Goal: Information Seeking & Learning: Learn about a topic

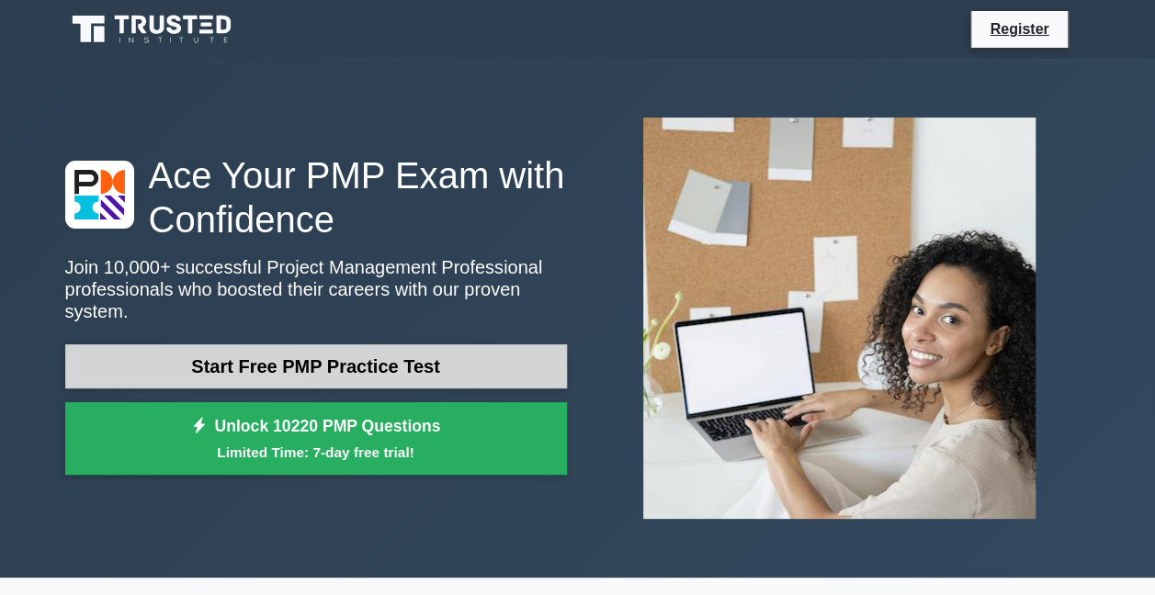
click at [346, 362] on link "Start Free PMP Practice Test" at bounding box center [316, 367] width 502 height 44
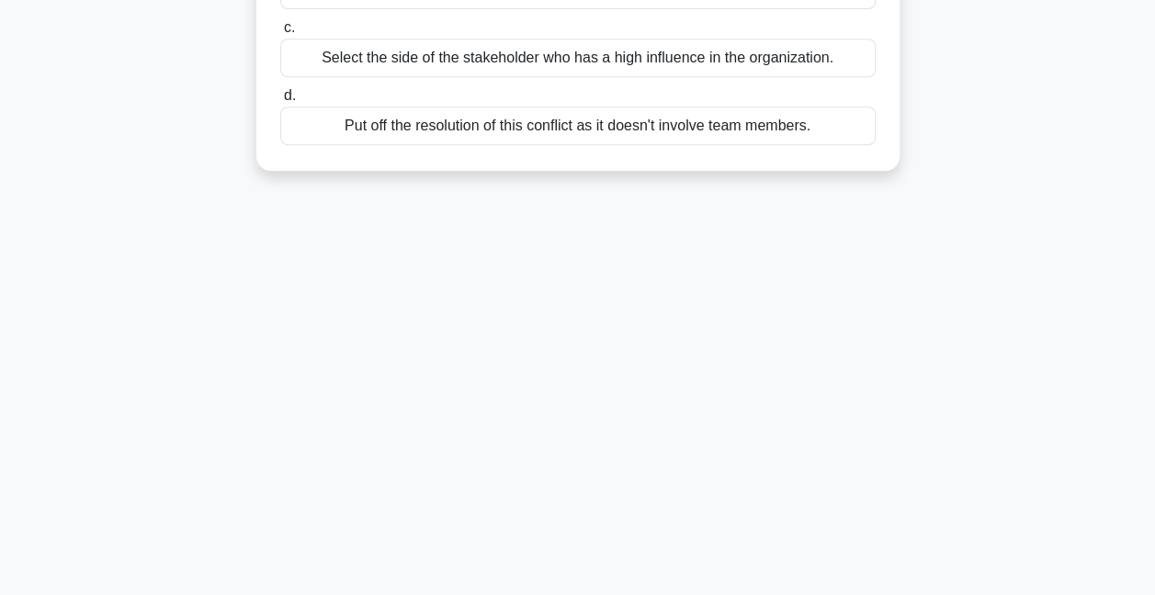
scroll to position [29, 0]
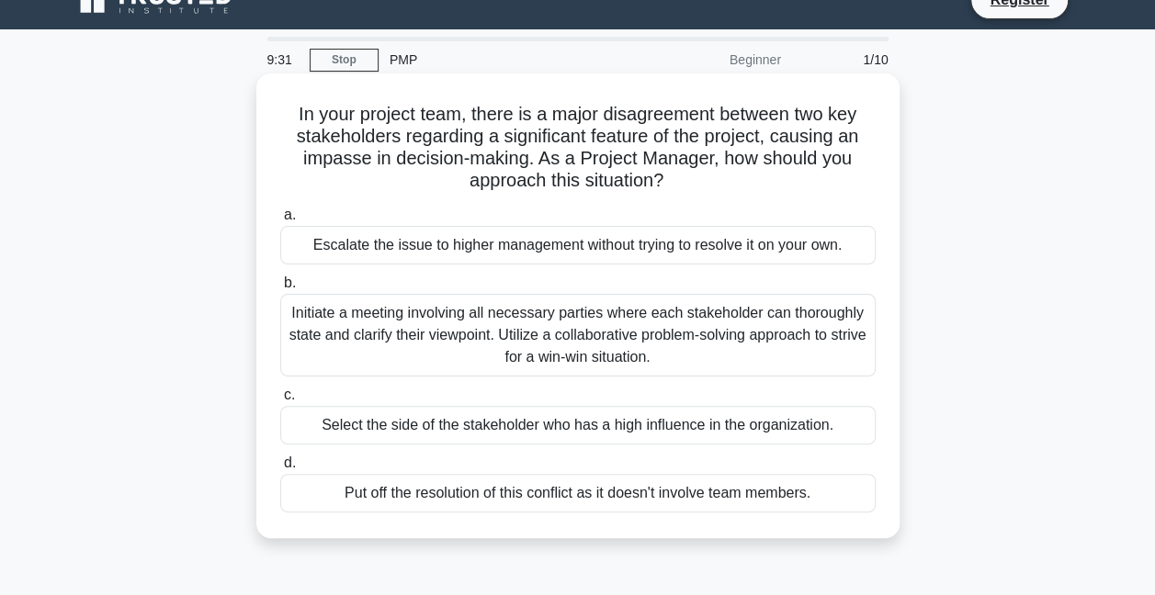
click at [434, 325] on div "Initiate a meeting involving all necessary parties where each stakeholder can t…" at bounding box center [577, 335] width 595 height 83
click at [280, 289] on input "b. Initiate a meeting involving all necessary parties where each stakeholder ca…" at bounding box center [280, 283] width 0 height 12
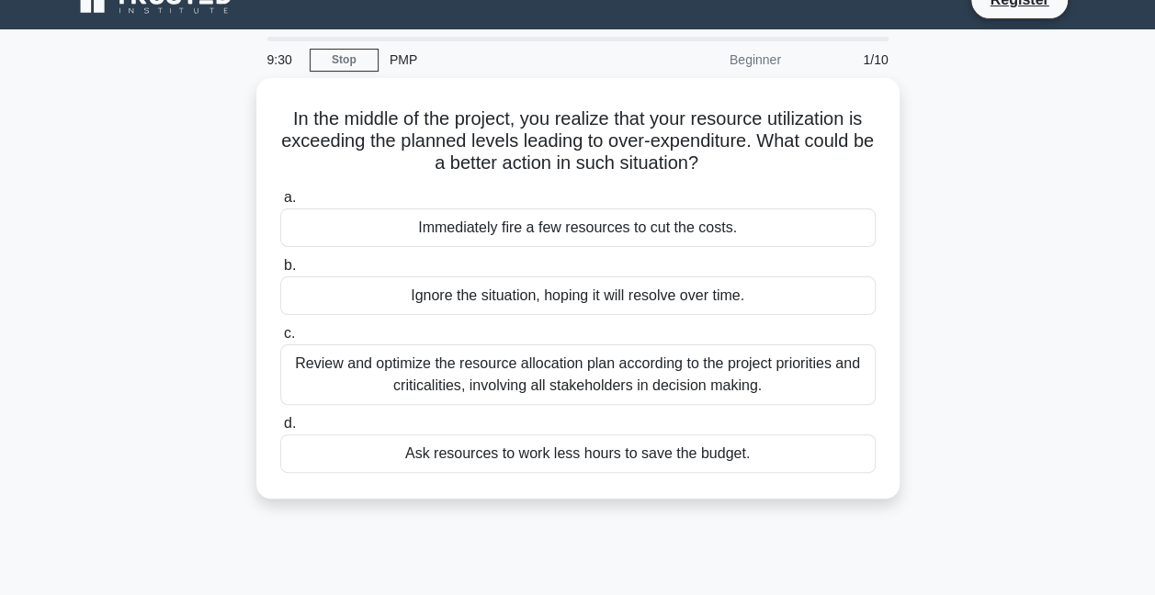
scroll to position [0, 0]
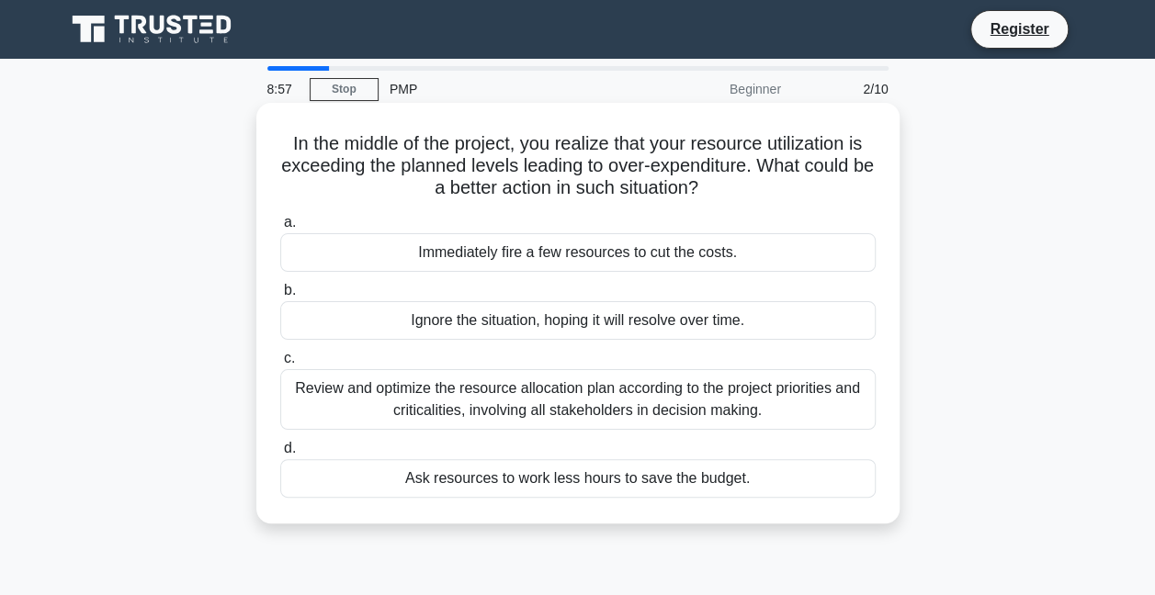
click at [486, 402] on div "Review and optimize the resource allocation plan according to the project prior…" at bounding box center [577, 399] width 595 height 61
click at [280, 365] on input "c. Review and optimize the resource allocation plan according to the project pr…" at bounding box center [280, 359] width 0 height 12
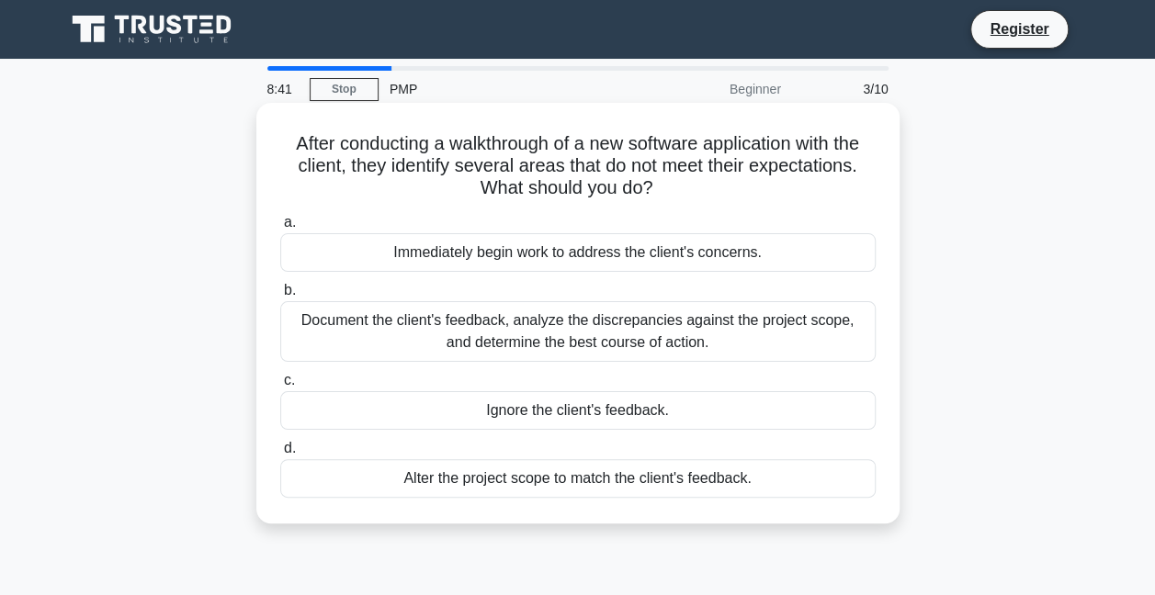
click at [472, 336] on div "Document the client's feedback, analyze the discrepancies against the project s…" at bounding box center [577, 331] width 595 height 61
click at [280, 297] on input "b. Document the client's feedback, analyze the discrepancies against the projec…" at bounding box center [280, 291] width 0 height 12
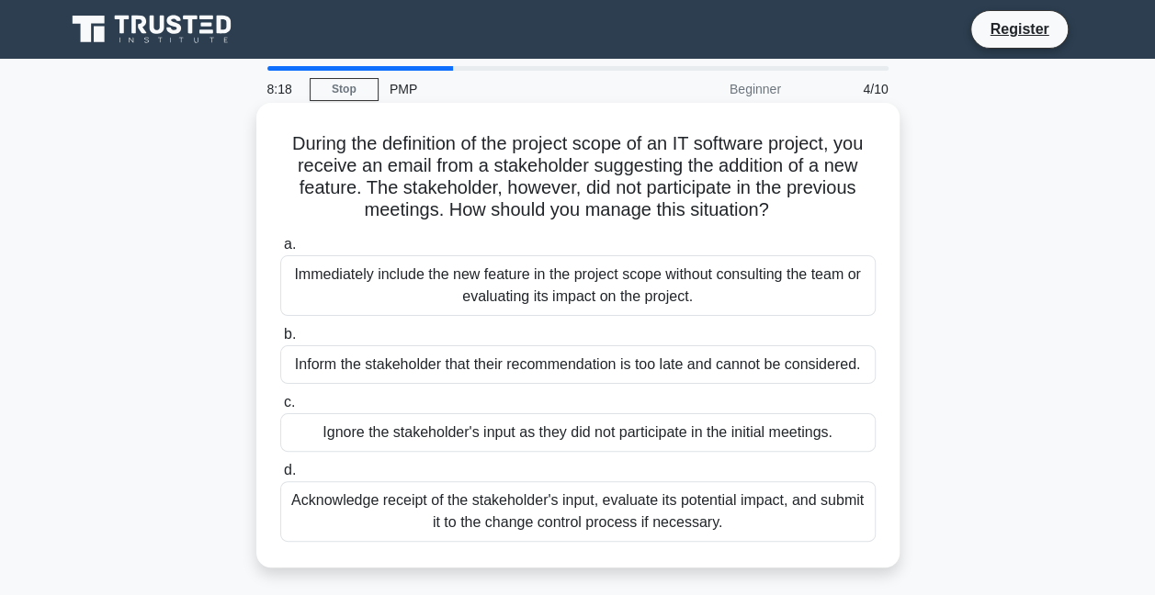
click at [527, 518] on div "Acknowledge receipt of the stakeholder's input, evaluate its potential impact, …" at bounding box center [577, 511] width 595 height 61
click at [280, 477] on input "d. Acknowledge receipt of the stakeholder's input, evaluate its potential impac…" at bounding box center [280, 471] width 0 height 12
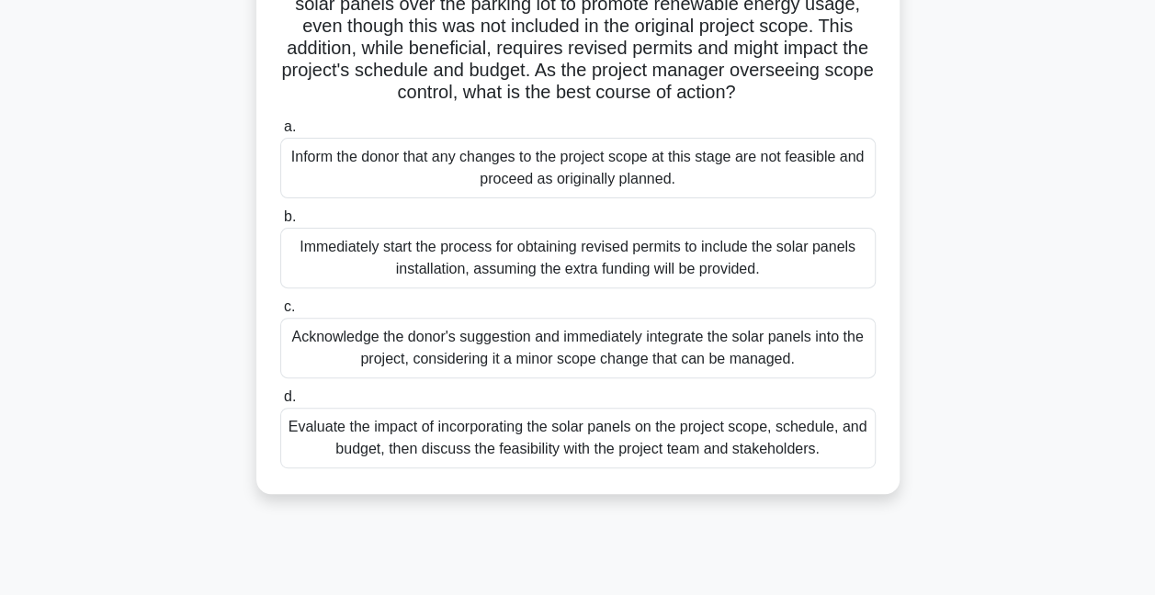
scroll to position [276, 0]
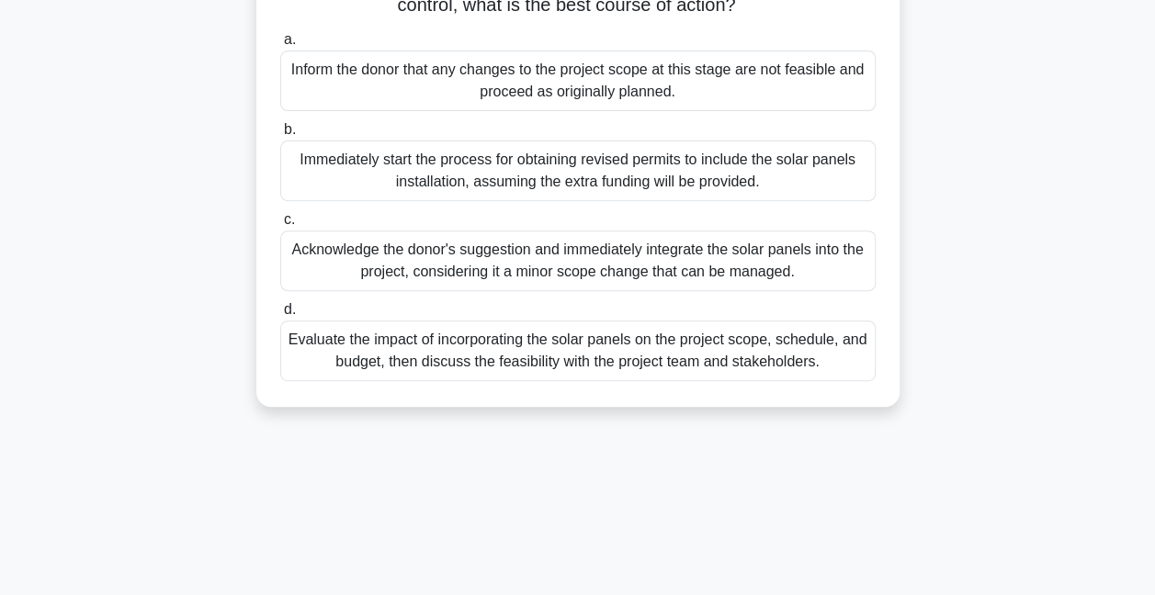
click at [467, 370] on div "Evaluate the impact of incorporating the solar panels on the project scope, sch…" at bounding box center [577, 351] width 595 height 61
click at [280, 316] on input "d. Evaluate the impact of incorporating the solar panels on the project scope, …" at bounding box center [280, 310] width 0 height 12
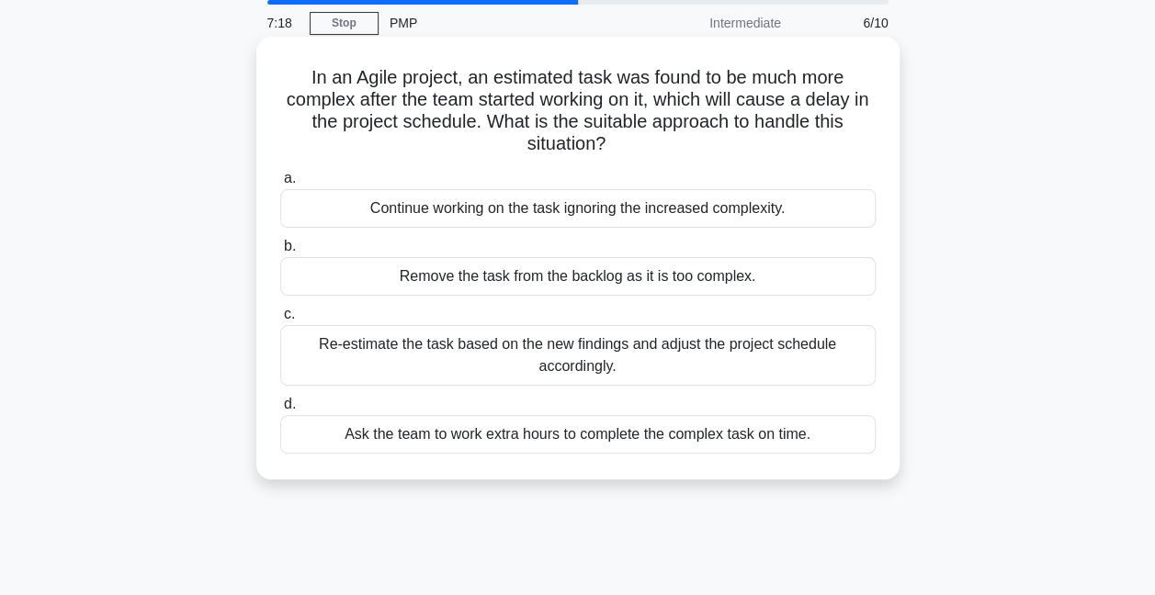
scroll to position [0, 0]
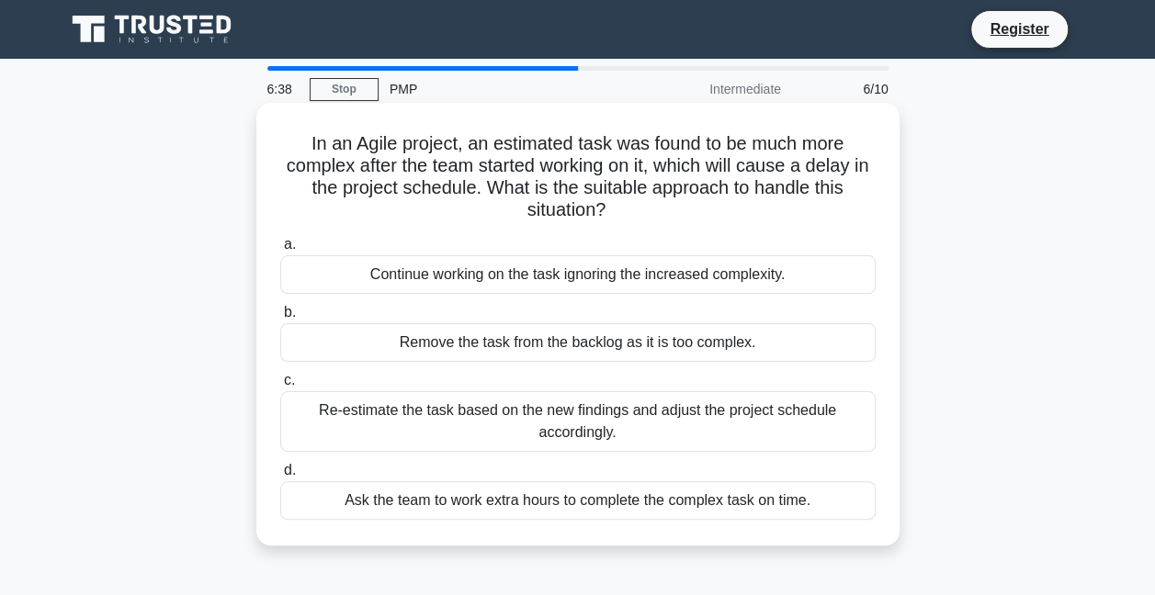
click at [527, 426] on div "Re-estimate the task based on the new findings and adjust the project schedule …" at bounding box center [577, 421] width 595 height 61
click at [280, 387] on input "c. Re-estimate the task based on the new findings and adjust the project schedu…" at bounding box center [280, 381] width 0 height 12
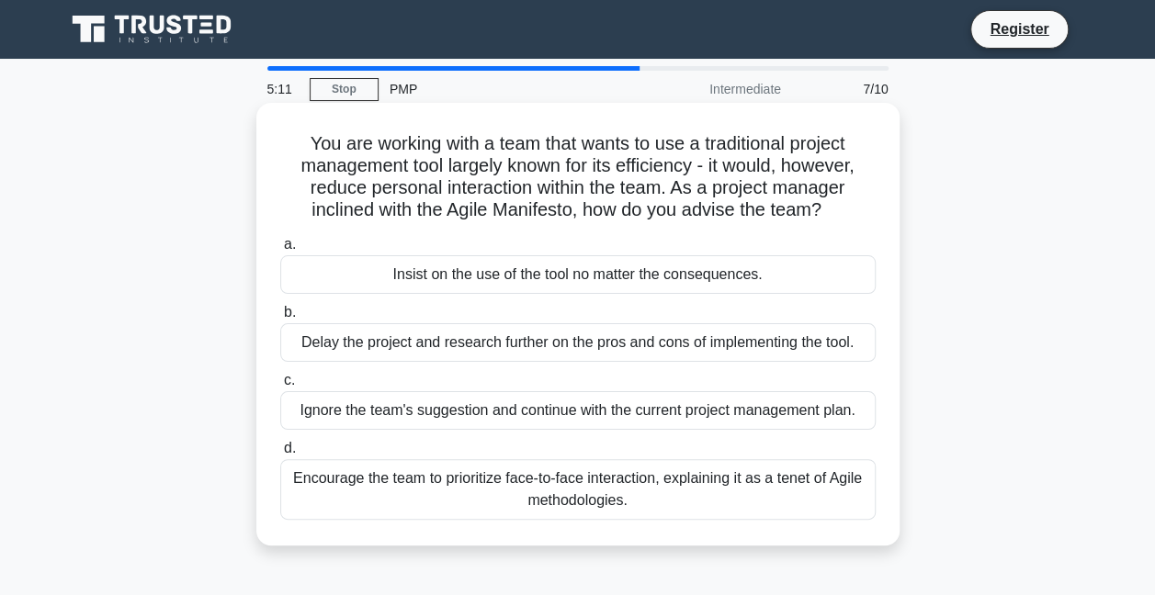
click at [467, 492] on div "Encourage the team to prioritize face-to-face interaction, explaining it as a t…" at bounding box center [577, 489] width 595 height 61
click at [280, 455] on input "d. Encourage the team to prioritize face-to-face interaction, explaining it as …" at bounding box center [280, 449] width 0 height 12
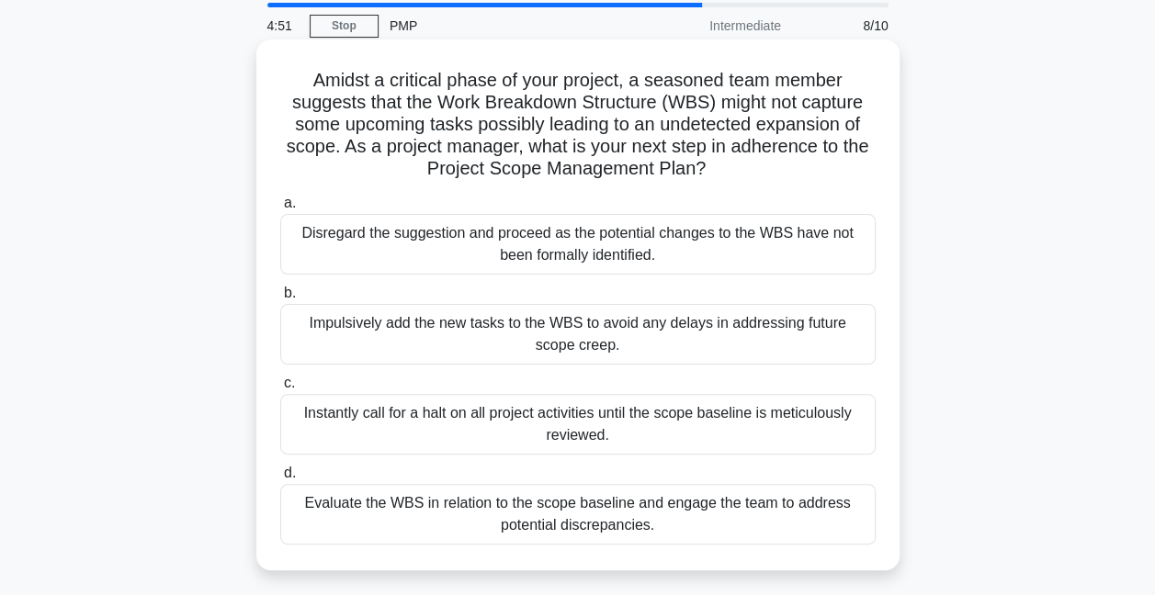
scroll to position [92, 0]
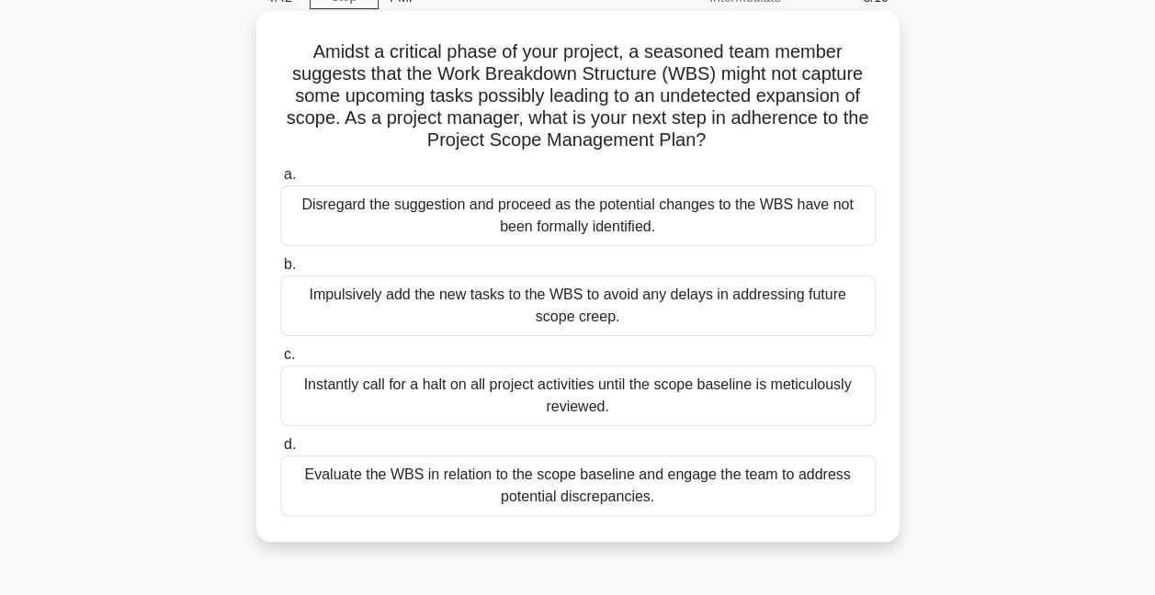
click at [444, 484] on div "Evaluate the WBS in relation to the scope baseline and engage the team to addre…" at bounding box center [577, 486] width 595 height 61
click at [280, 451] on input "d. Evaluate the WBS in relation to the scope baseline and engage the team to ad…" at bounding box center [280, 445] width 0 height 12
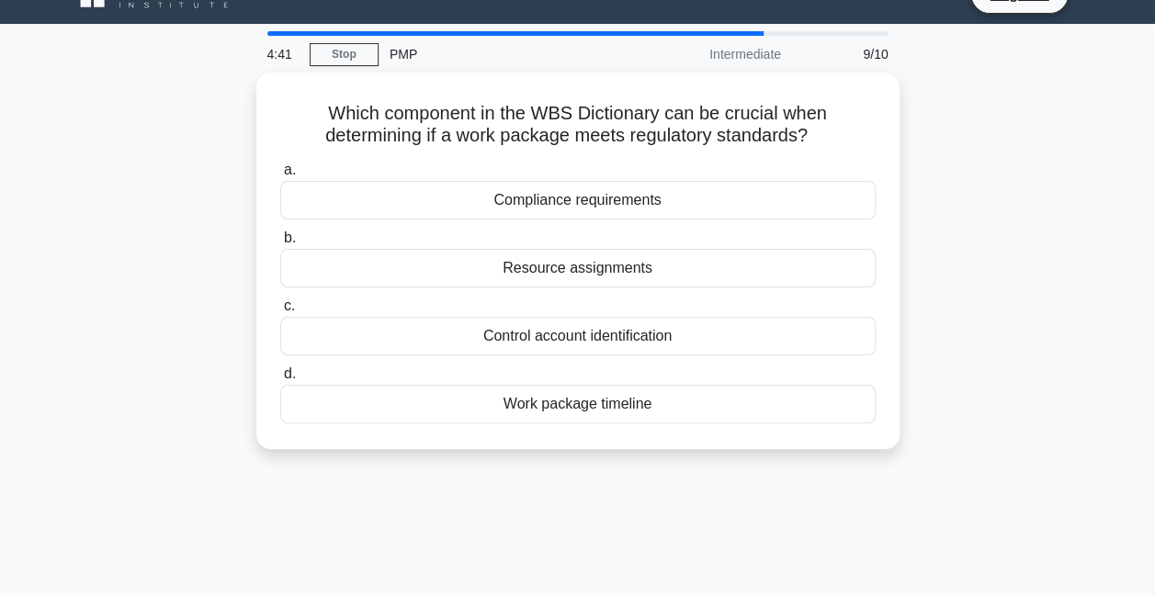
scroll to position [0, 0]
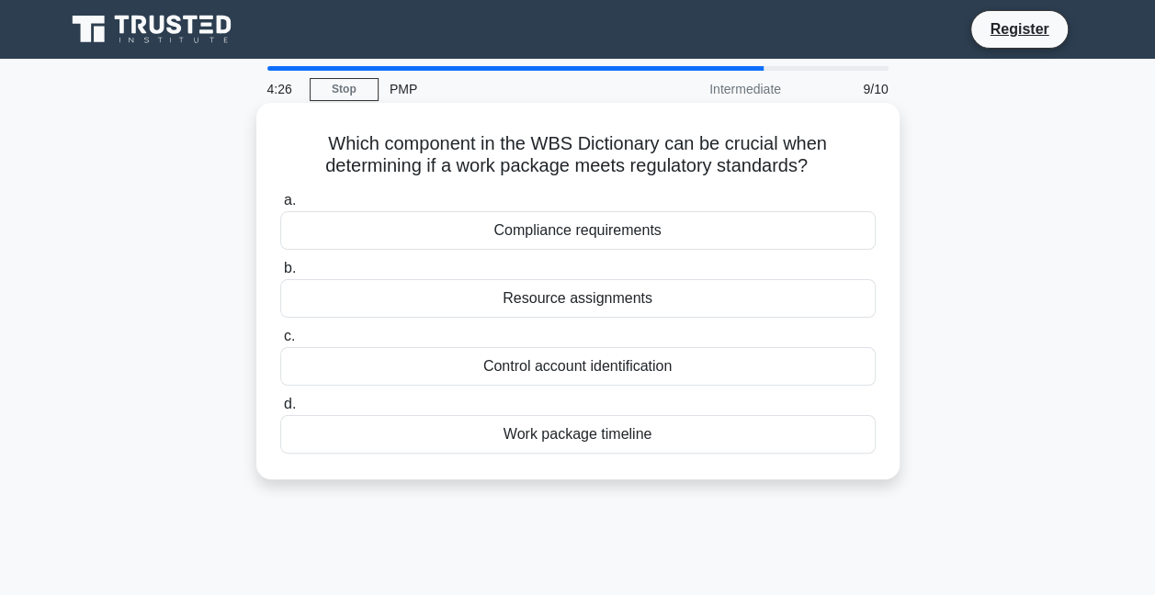
click at [604, 232] on div "Compliance requirements" at bounding box center [577, 230] width 595 height 39
click at [280, 207] on input "a. Compliance requirements" at bounding box center [280, 201] width 0 height 12
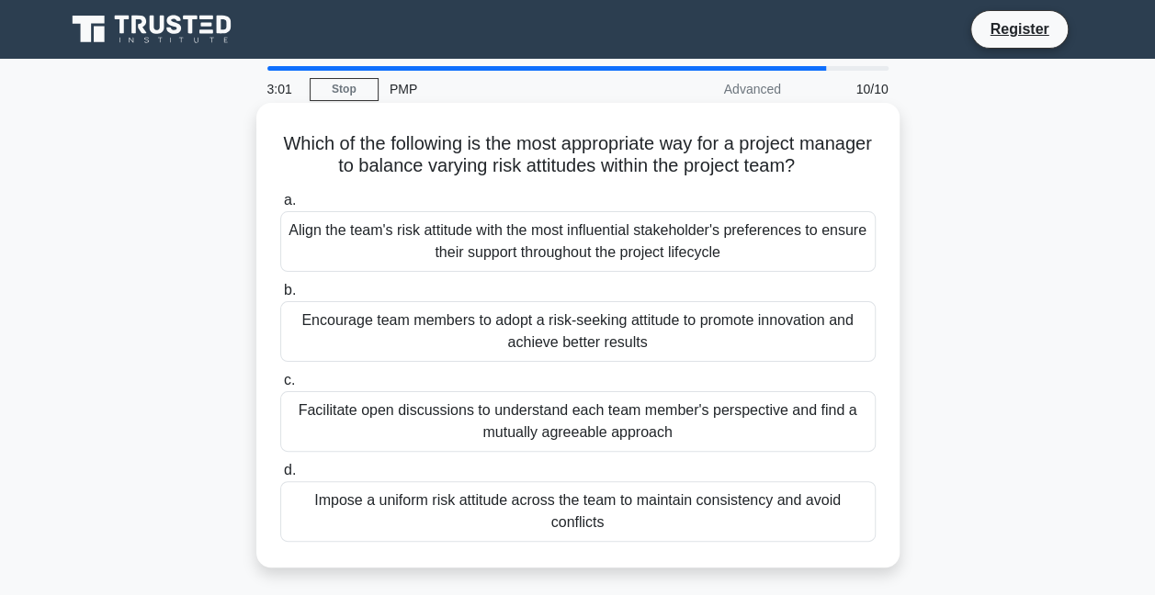
click at [381, 435] on div "Facilitate open discussions to understand each team member's perspective and fi…" at bounding box center [577, 421] width 595 height 61
click at [280, 387] on input "c. Facilitate open discussions to understand each team member's perspective and…" at bounding box center [280, 381] width 0 height 12
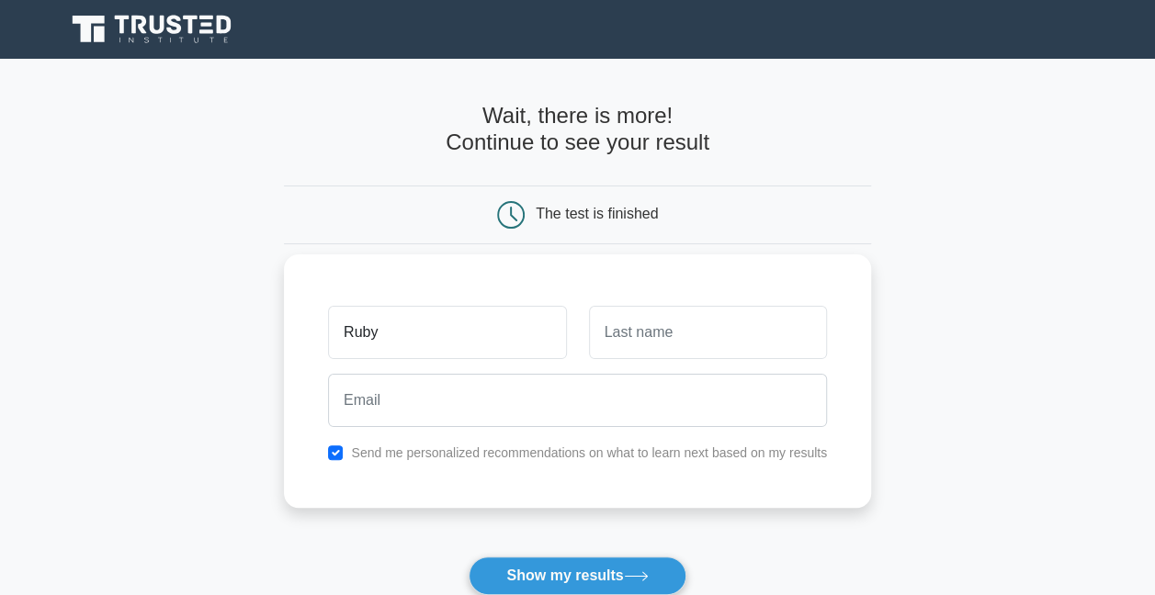
type input "Ruby"
click at [733, 325] on input "text" at bounding box center [708, 332] width 238 height 53
type input "Saylor"
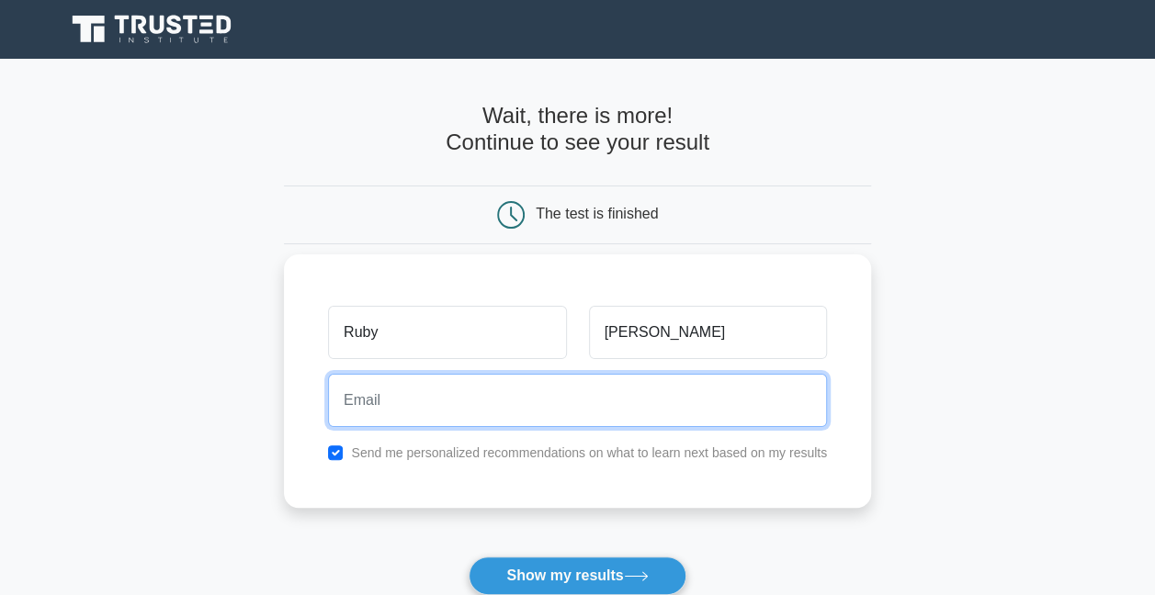
click at [586, 401] on input "email" at bounding box center [577, 400] width 499 height 53
type input "rubyfelicia@yahoo.com"
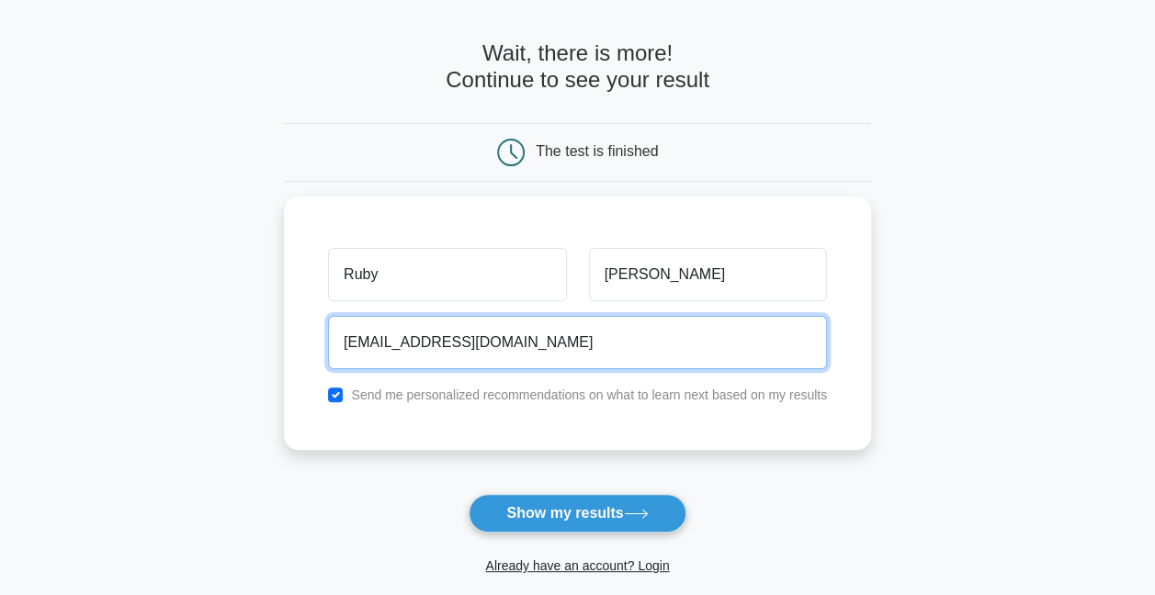
scroll to position [92, 0]
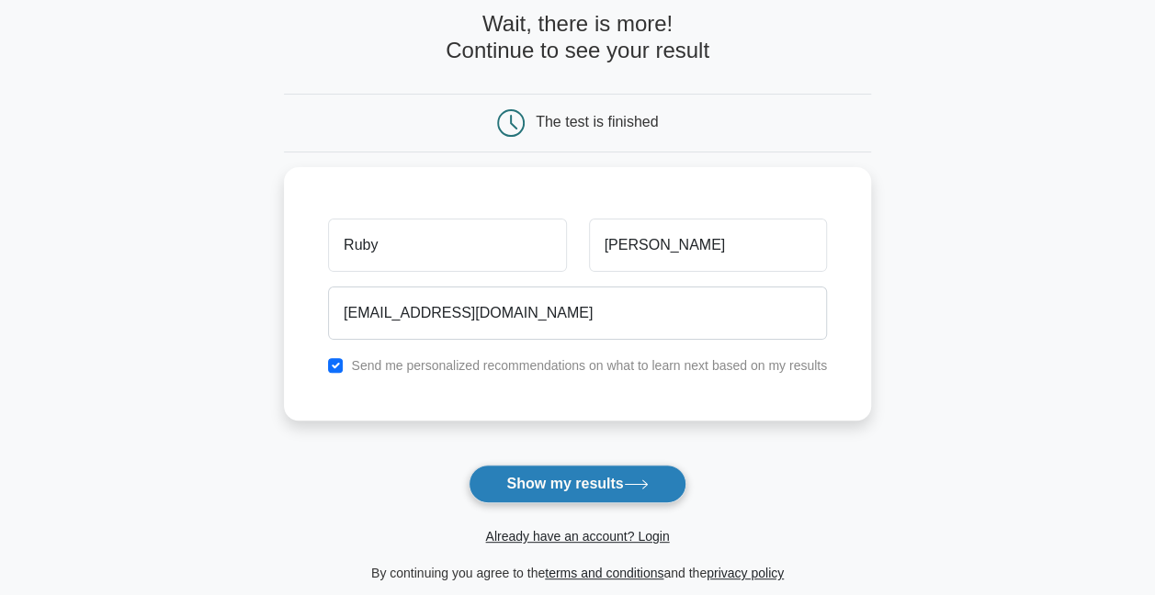
click at [619, 491] on button "Show my results" at bounding box center [577, 484] width 217 height 39
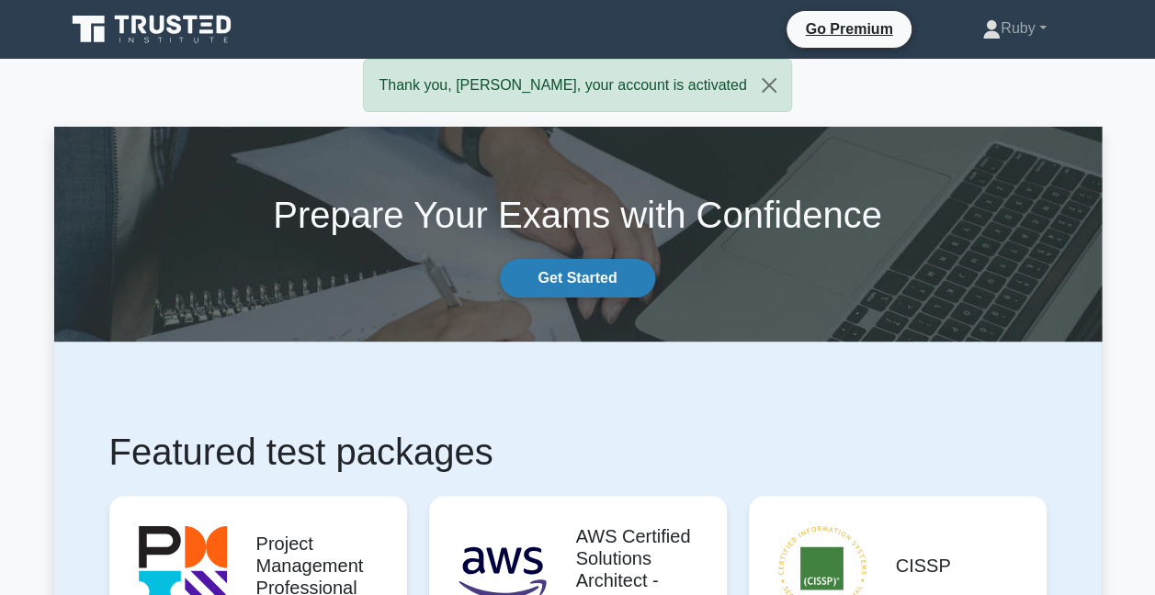
click at [569, 277] on link "Get Started" at bounding box center [577, 278] width 154 height 39
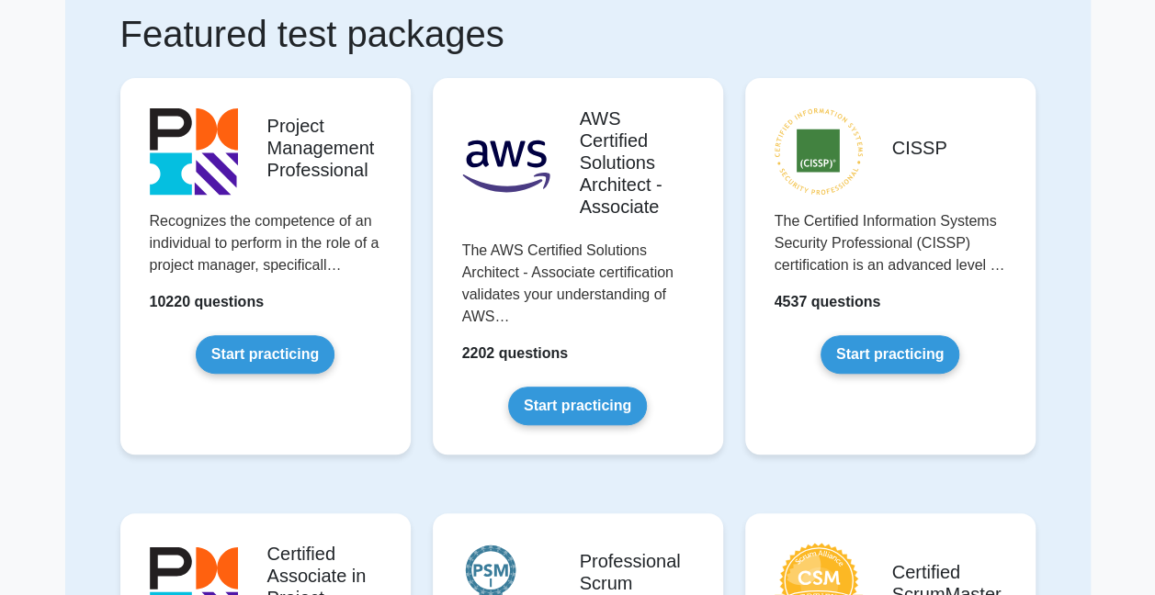
scroll to position [92, 0]
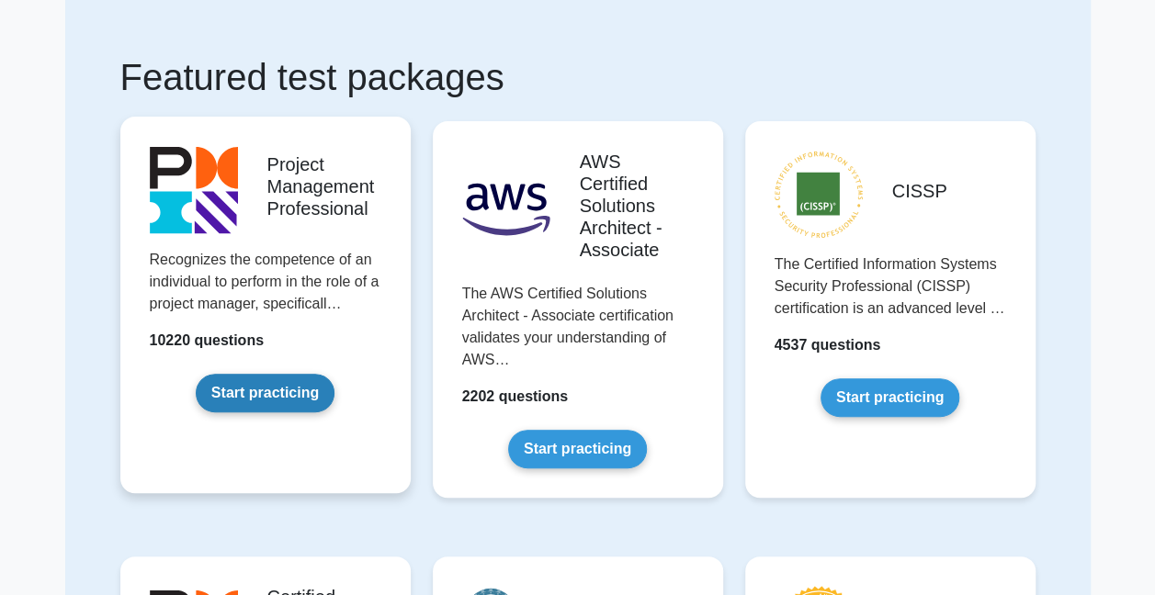
click at [248, 398] on link "Start practicing" at bounding box center [265, 393] width 139 height 39
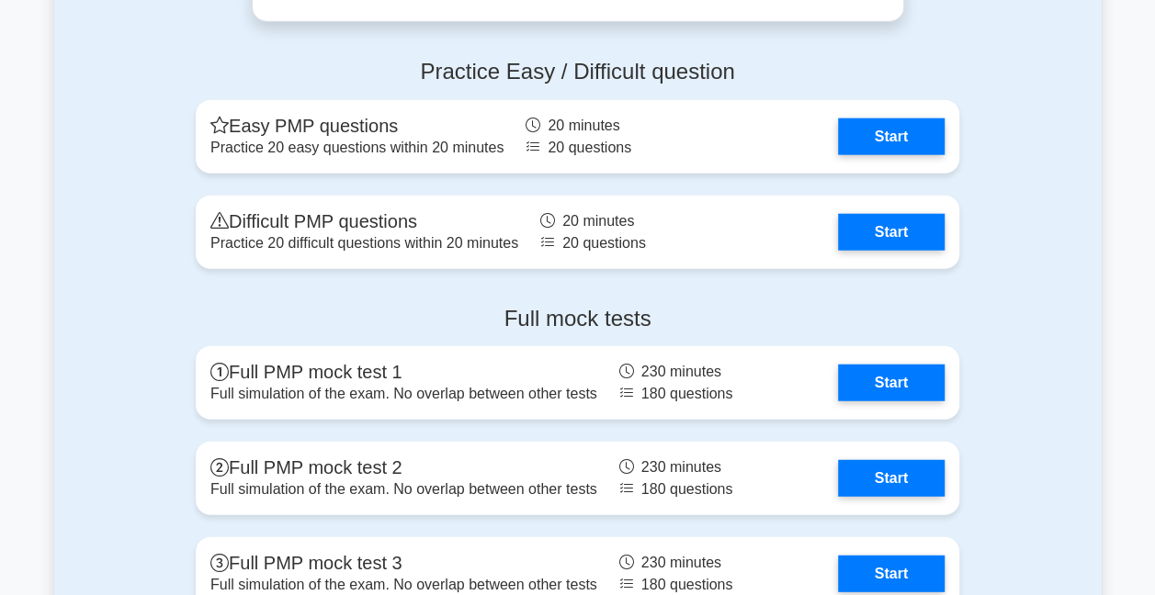
scroll to position [5604, 0]
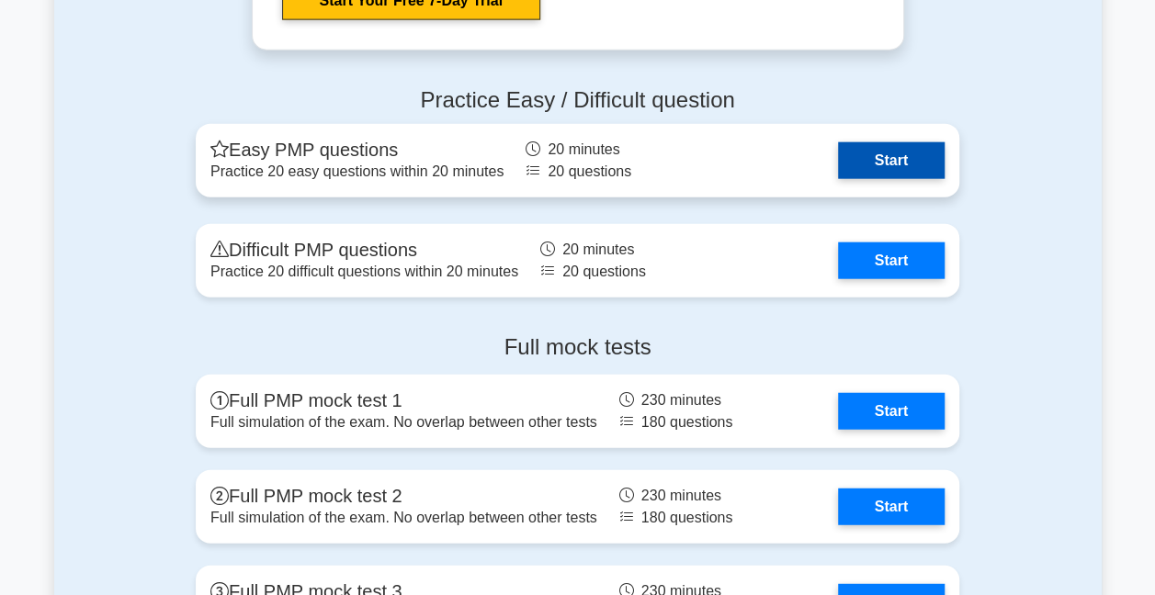
click at [908, 153] on link "Start" at bounding box center [891, 160] width 107 height 37
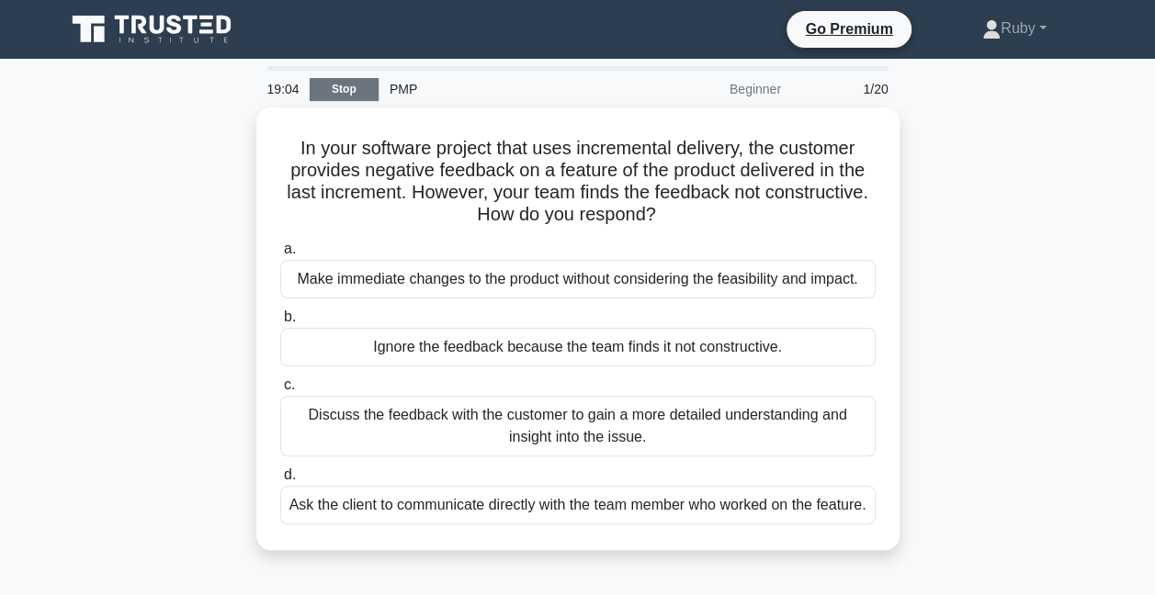
click at [349, 93] on link "Stop" at bounding box center [344, 89] width 69 height 23
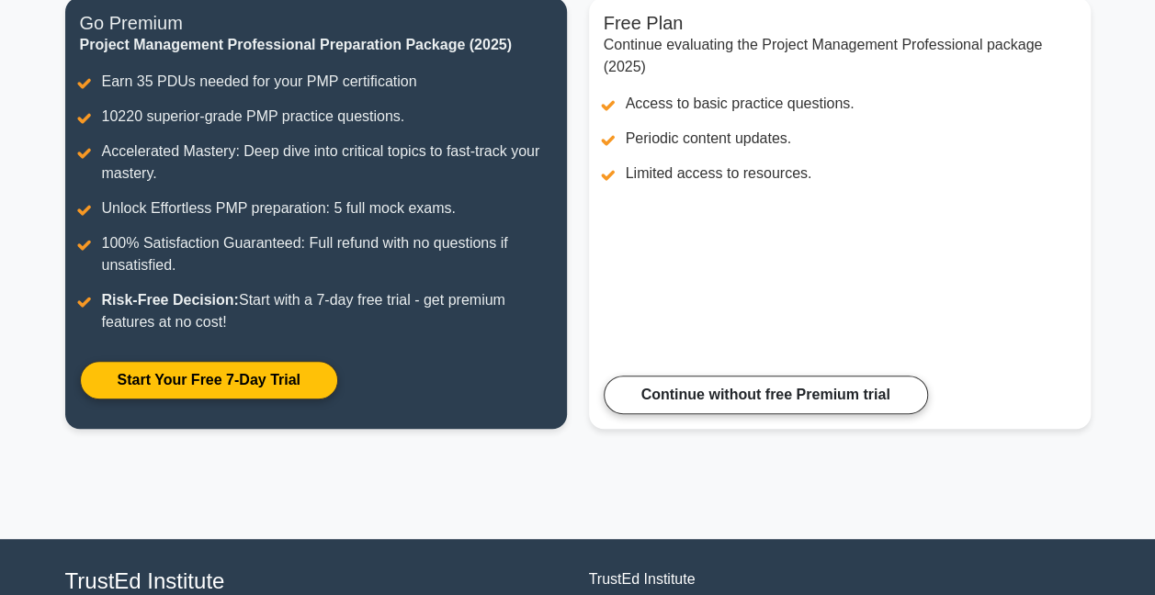
scroll to position [368, 0]
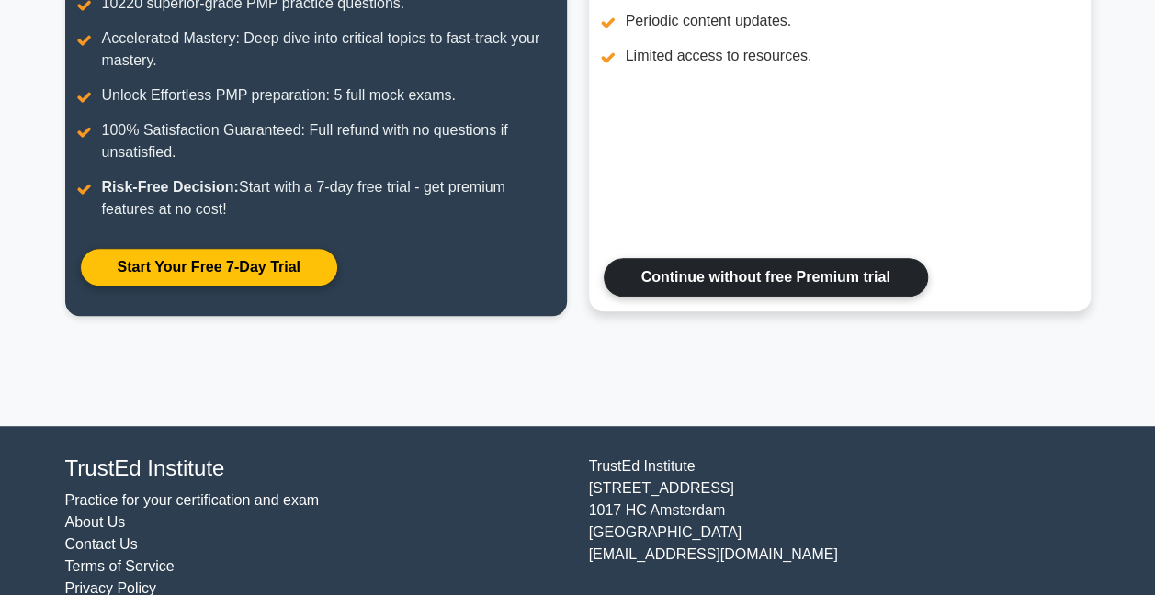
click at [834, 283] on link "Continue without free Premium trial" at bounding box center [766, 277] width 324 height 39
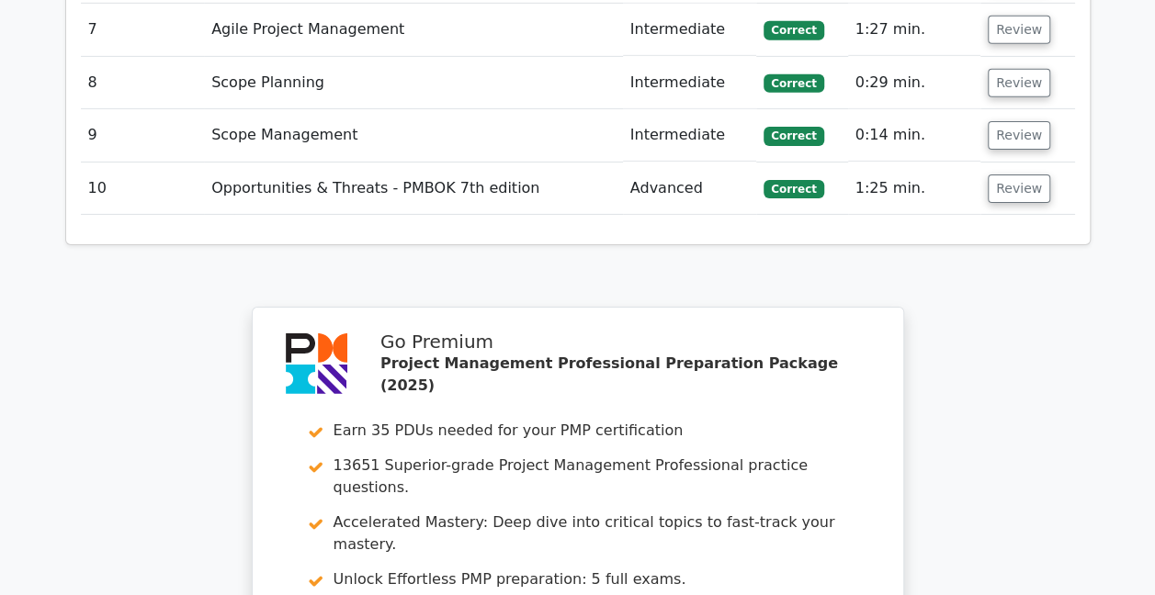
scroll to position [3199, 0]
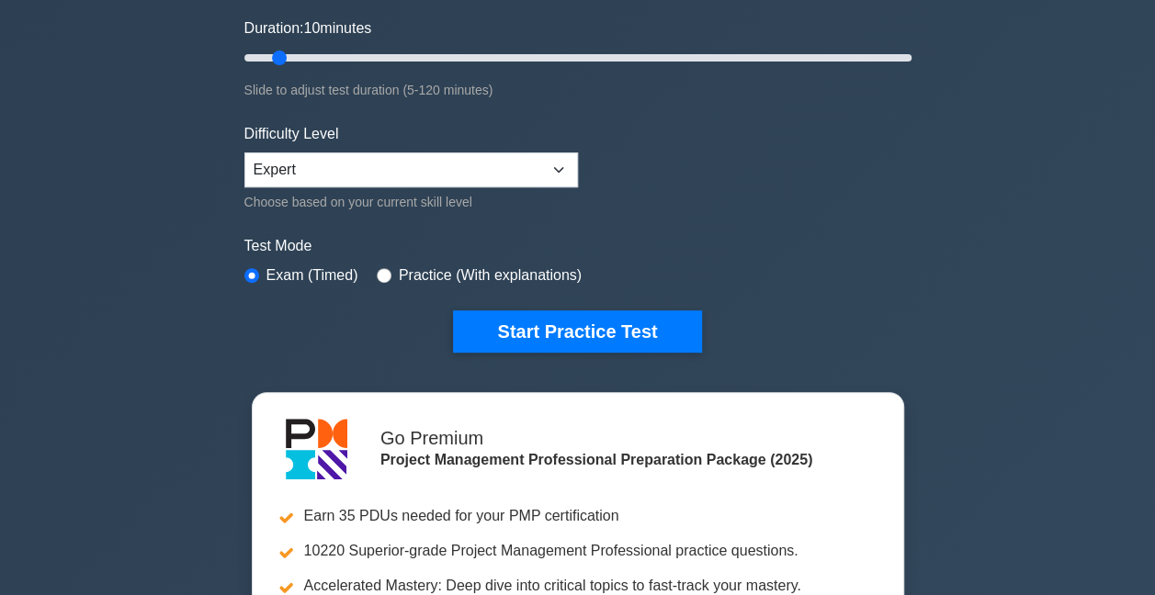
scroll to position [368, 0]
